Goal: Task Accomplishment & Management: Complete application form

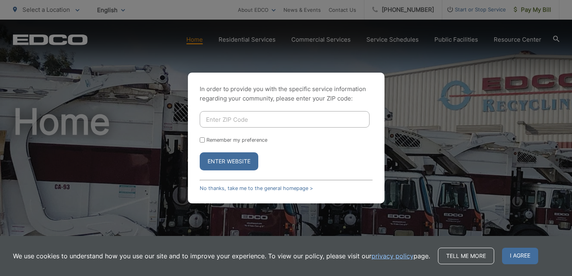
click at [243, 121] on input "Enter ZIP Code" at bounding box center [285, 119] width 170 height 17
type input "90755"
click at [235, 159] on button "Enter Website" at bounding box center [229, 162] width 59 height 18
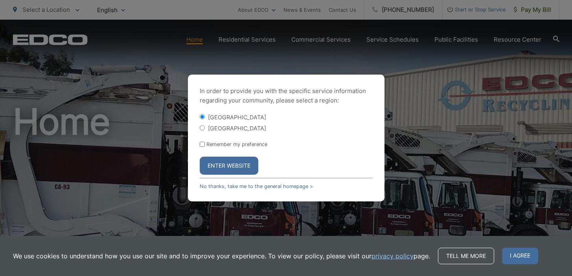
click at [201, 131] on div "[GEOGRAPHIC_DATA]" at bounding box center [286, 128] width 173 height 8
click at [201, 129] on input "[GEOGRAPHIC_DATA]" at bounding box center [202, 127] width 5 height 5
radio input "true"
click at [221, 168] on button "Enter Website" at bounding box center [229, 166] width 59 height 18
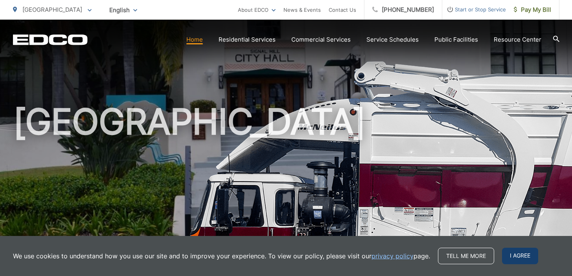
click at [516, 253] on span "I agree" at bounding box center [520, 256] width 36 height 17
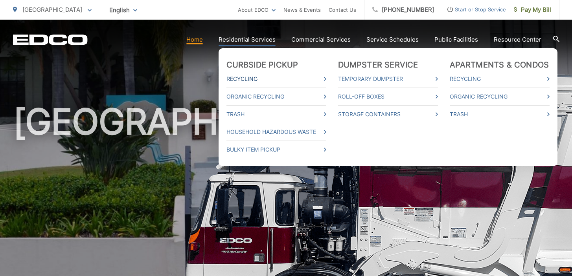
click at [245, 77] on link "Recycling" at bounding box center [277, 78] width 100 height 9
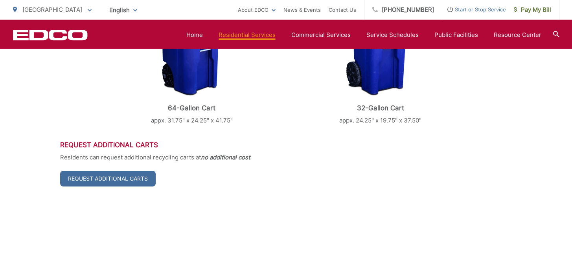
scroll to position [297, 0]
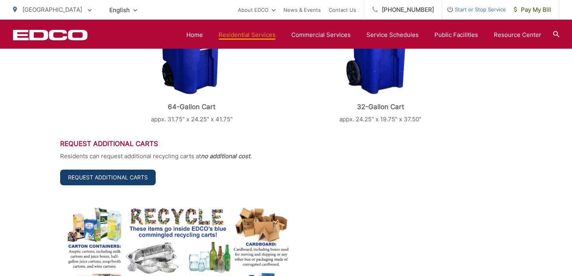
click at [135, 177] on link "Request Additional Carts" at bounding box center [108, 178] width 96 height 16
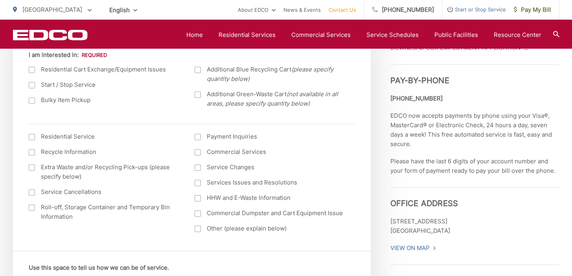
scroll to position [279, 0]
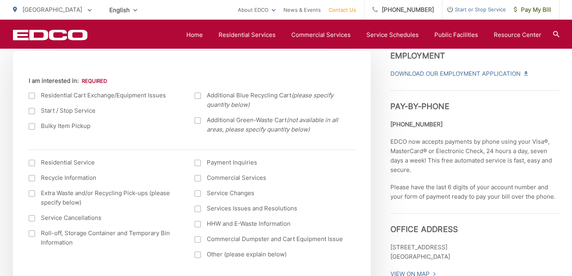
click at [198, 96] on div at bounding box center [198, 96] width 6 height 6
click at [0, 0] on input "Additional Blue Recycling Cart (please specify quantity below)" at bounding box center [0, 0] width 0 height 0
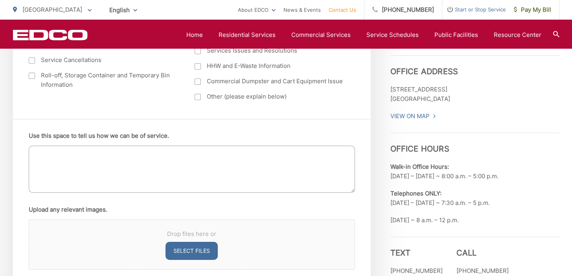
scroll to position [442, 0]
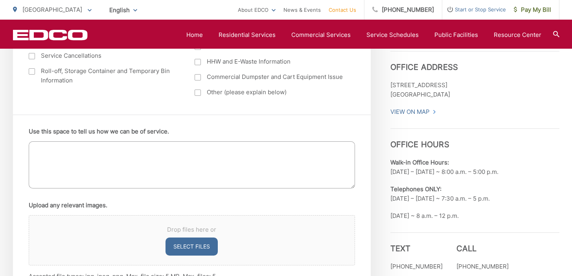
click at [55, 165] on textarea "Use this space to tell us how we can be of service." at bounding box center [192, 165] width 326 height 47
type textarea "Request"
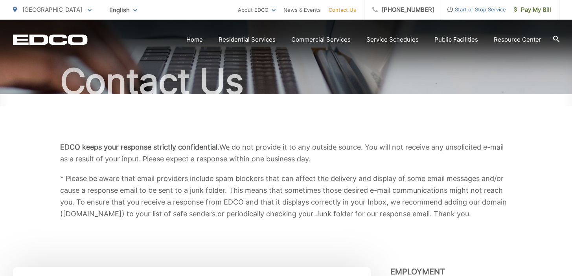
scroll to position [61, 0]
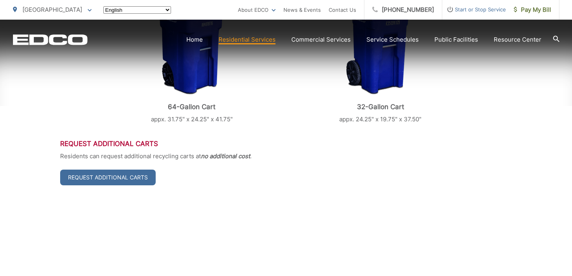
scroll to position [297, 0]
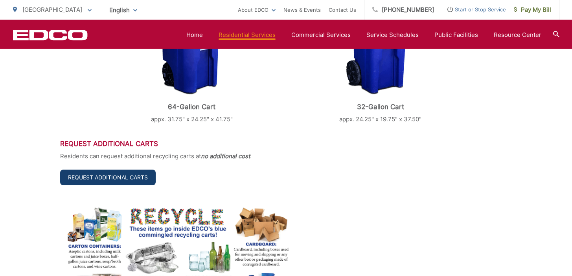
click at [126, 176] on link "Request Additional Carts" at bounding box center [108, 178] width 96 height 16
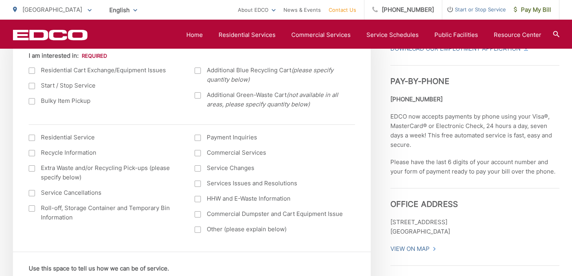
scroll to position [296, 0]
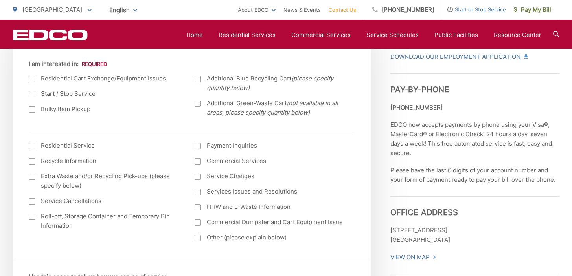
click at [197, 80] on div at bounding box center [198, 79] width 6 height 6
click at [0, 0] on input "Additional Blue Recycling Cart (please specify quantity below)" at bounding box center [0, 0] width 0 height 0
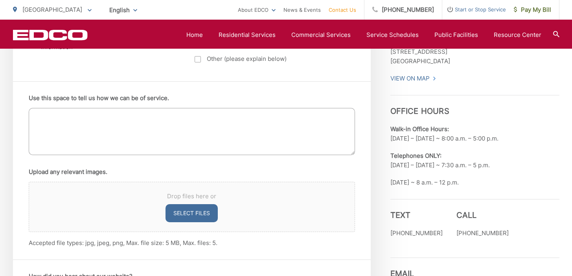
scroll to position [475, 0]
click at [138, 114] on textarea "Use this space to tell us how we can be of service." at bounding box center [192, 131] width 326 height 47
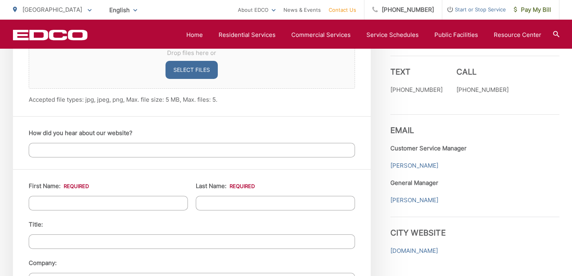
scroll to position [626, 0]
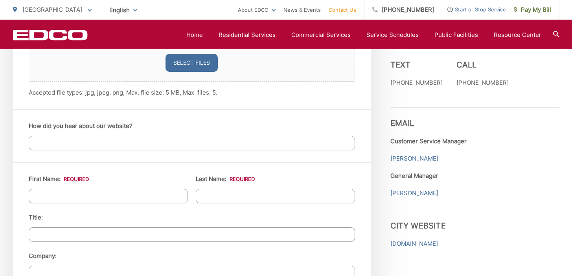
type textarea "Request 64-gallon recycling cart."
click at [104, 144] on input "How did you hear about our website?" at bounding box center [192, 143] width 326 height 15
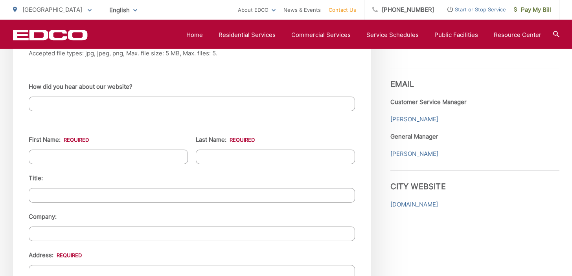
scroll to position [671, 0]
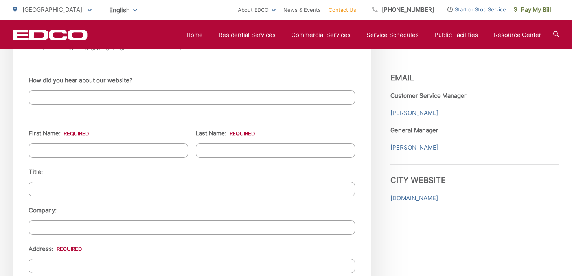
click at [96, 152] on input "First Name: *" at bounding box center [108, 151] width 159 height 15
type input "Matthew"
type input "Holmes"
type input "2200 Jeans Ct"
type input "[GEOGRAPHIC_DATA]"
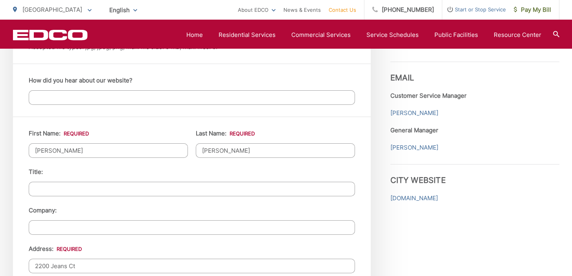
type input "90755"
type input "5732257557"
type input "mholmes89@gmail.com"
type input "(573) 225-7557"
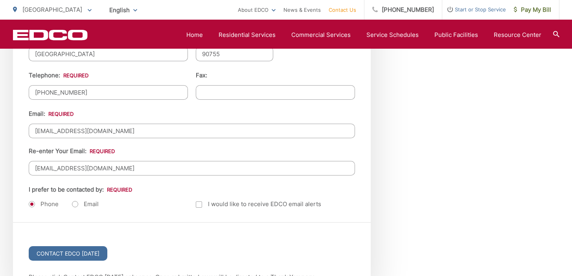
scroll to position [964, 0]
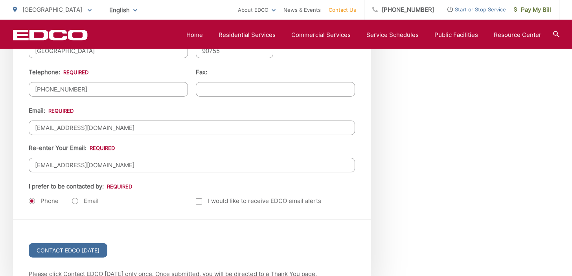
click at [75, 199] on label "Email" at bounding box center [85, 201] width 27 height 8
radio input "true"
click at [198, 201] on div at bounding box center [199, 202] width 6 height 6
click at [0, 0] on input "Email Alerts" at bounding box center [0, 0] width 0 height 0
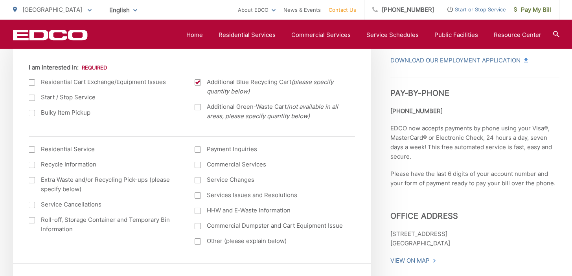
scroll to position [291, 0]
click at [33, 83] on div at bounding box center [32, 84] width 6 height 6
click at [0, 0] on input "I am interested in:" at bounding box center [0, 0] width 0 height 0
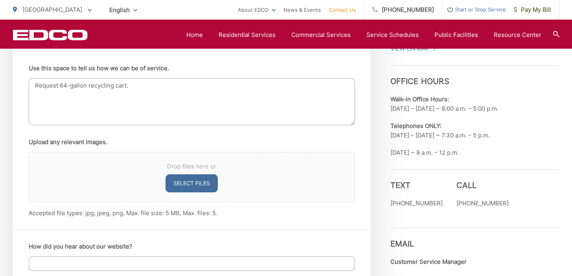
scroll to position [506, 0]
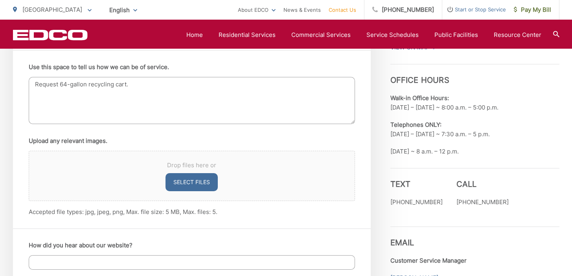
click at [58, 85] on textarea "Request 64-gallon recycling cart." at bounding box center [192, 100] width 326 height 47
click at [186, 87] on textarea "Request swap 32-gallon recycling cart with 64-gallon recycling cart." at bounding box center [192, 100] width 326 height 47
click at [211, 84] on textarea "Request swap 32-gallon recycling cart with 64-gallon recycling cart." at bounding box center [192, 100] width 326 height 47
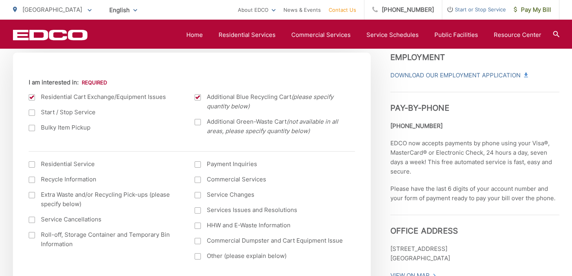
scroll to position [267, 0]
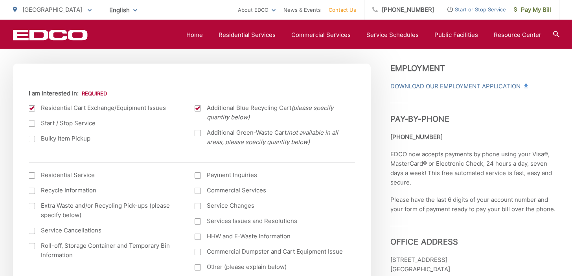
type textarea "Request swap 32-gallon recycling cart with 64-gallon cart."
click at [197, 109] on div at bounding box center [198, 108] width 6 height 6
click at [0, 0] on input "Additional Blue Recycling Cart (please specify quantity below)" at bounding box center [0, 0] width 0 height 0
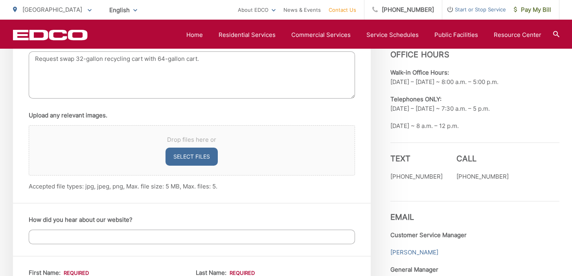
scroll to position [533, 0]
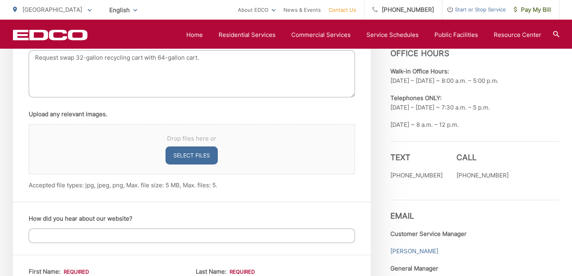
click at [205, 60] on textarea "Request swap 32-gallon recycling cart with 64-gallon cart." at bounding box center [192, 73] width 326 height 47
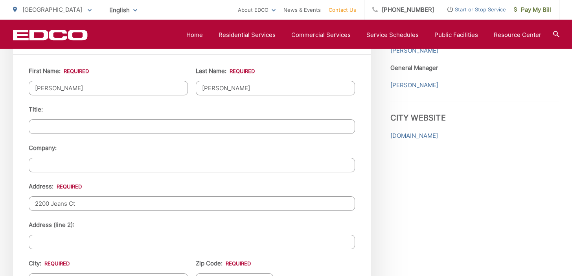
scroll to position [678, 0]
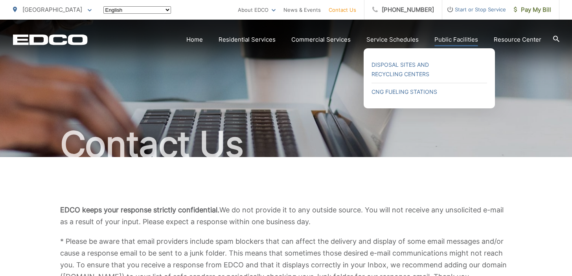
type input "[PHONE_NUMBER]"
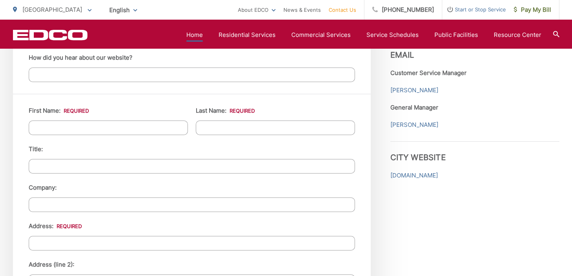
click at [197, 35] on link "Home" at bounding box center [194, 34] width 17 height 9
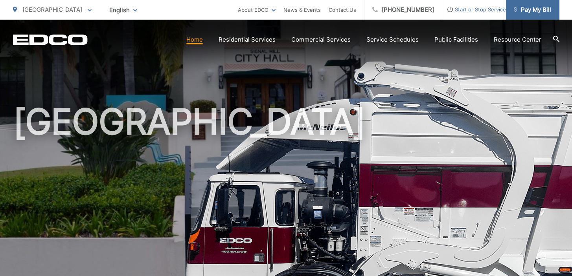
click at [523, 9] on span "Pay My Bill" at bounding box center [532, 9] width 37 height 9
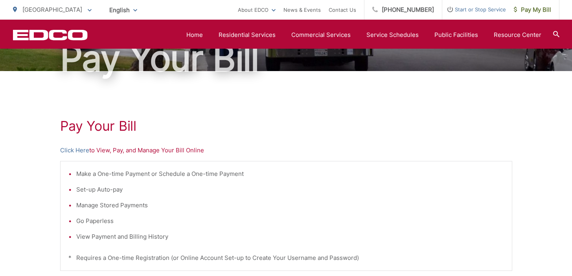
scroll to position [85, 0]
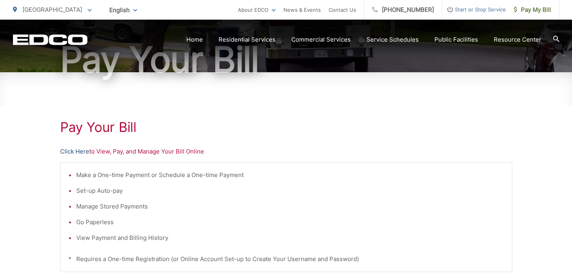
click at [72, 153] on link "Click Here" at bounding box center [74, 151] width 29 height 9
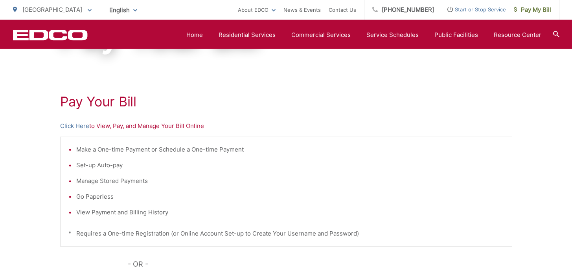
scroll to position [60, 0]
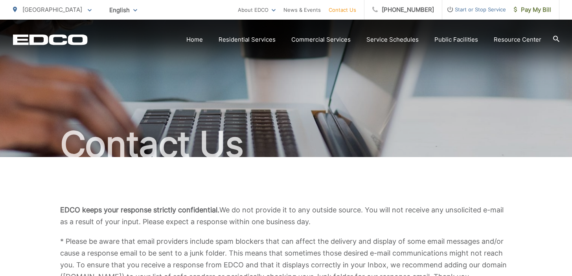
type input "(573) 225-7557"
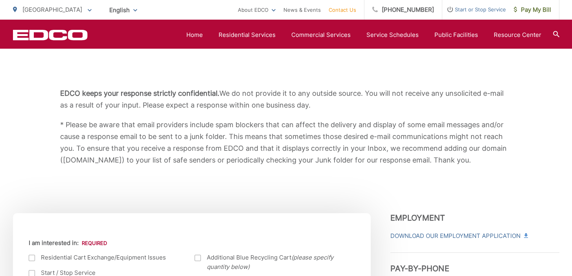
scroll to position [70, 0]
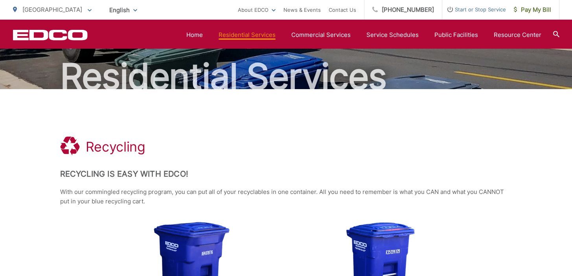
scroll to position [65, 0]
